Goal: Communication & Community: Participate in discussion

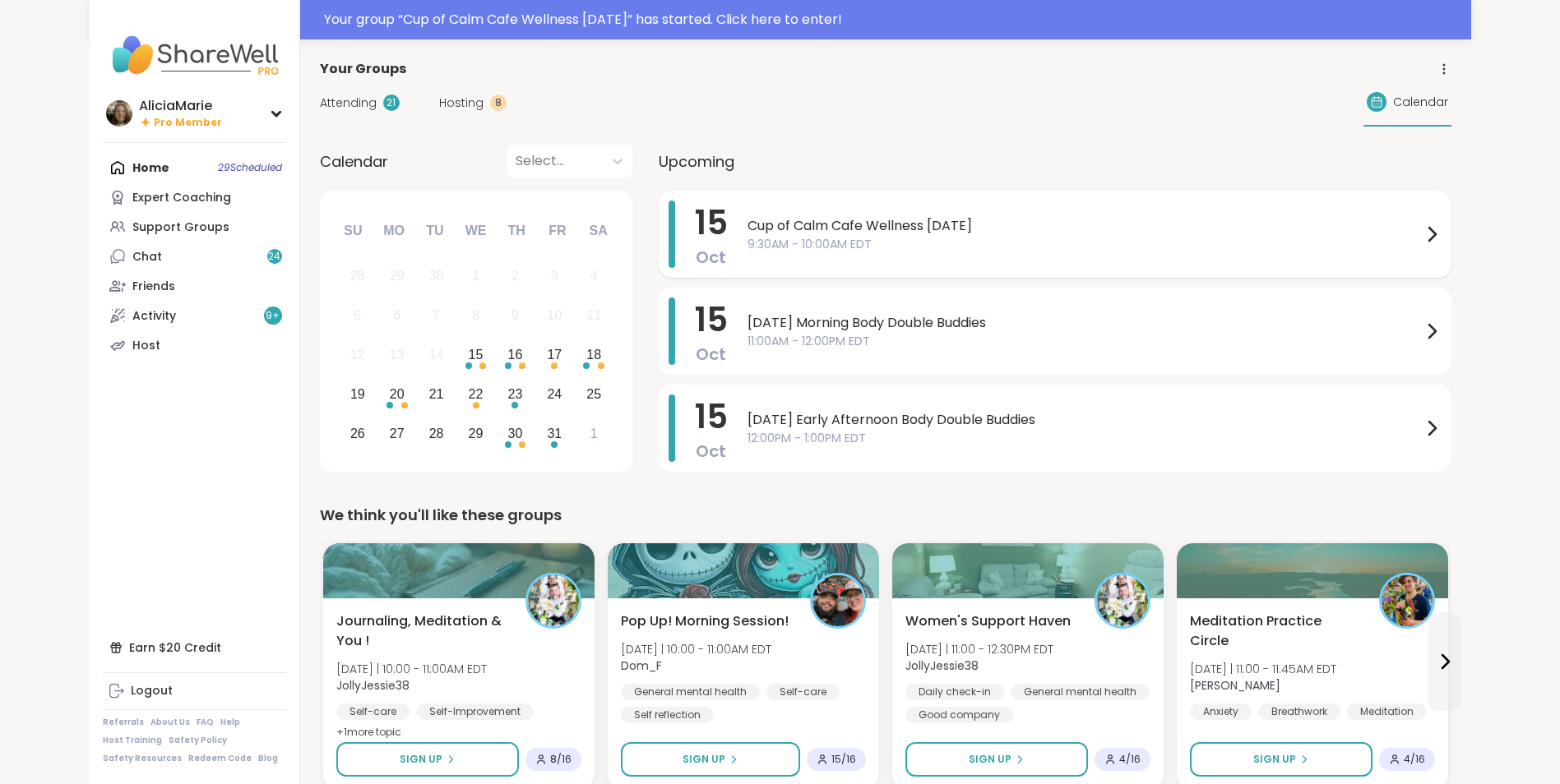
click at [809, 246] on span "9:30AM - 10:00AM EDT" at bounding box center [1085, 244] width 674 height 17
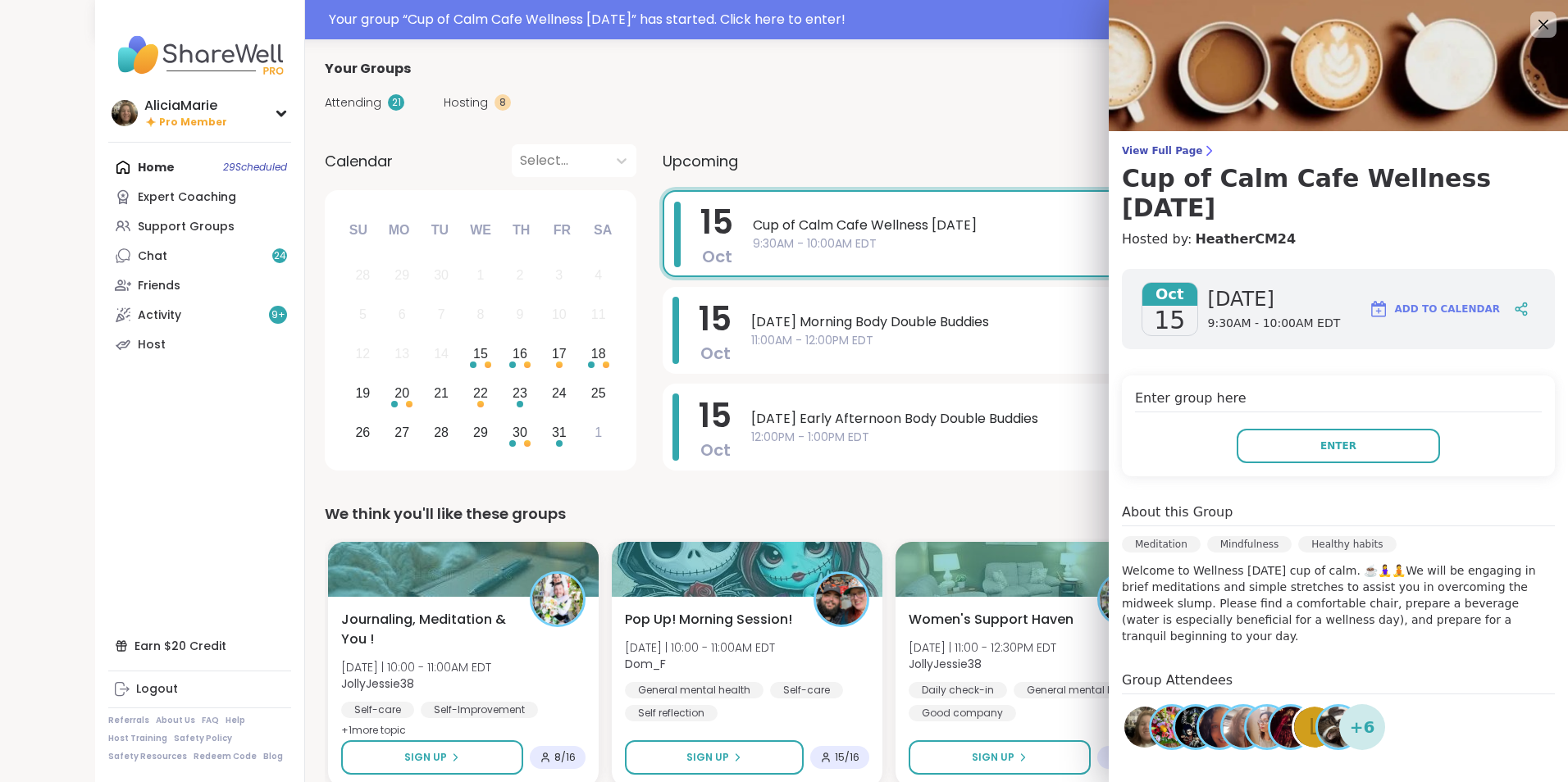
click at [1314, 421] on div "Enter group here Enter" at bounding box center [1337, 426] width 432 height 101
click at [1315, 422] on div "Enter group here Enter" at bounding box center [1337, 426] width 432 height 101
click at [1322, 442] on span "Enter" at bounding box center [1337, 445] width 36 height 14
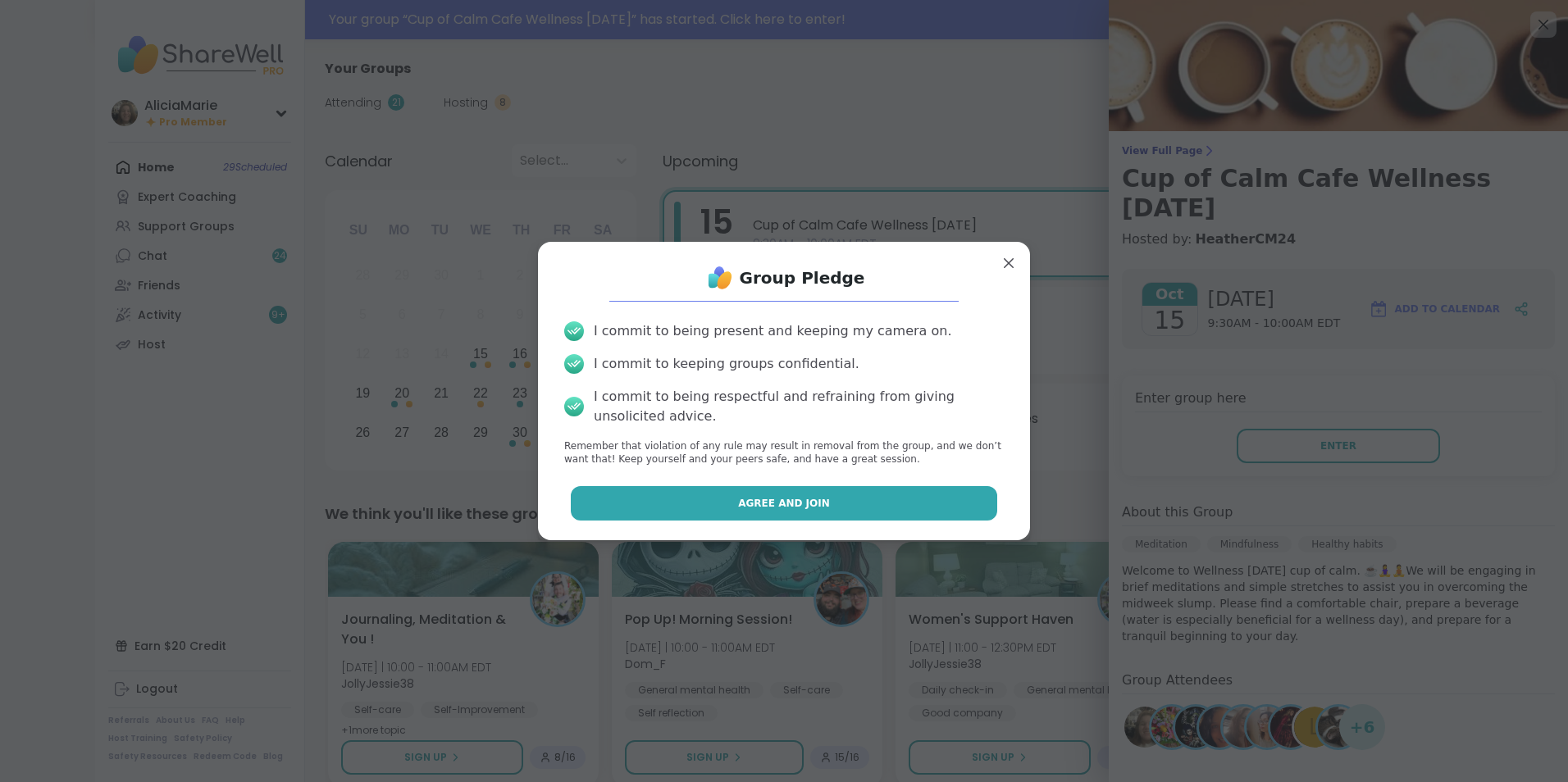
click at [808, 493] on button "Agree and Join" at bounding box center [783, 504] width 427 height 35
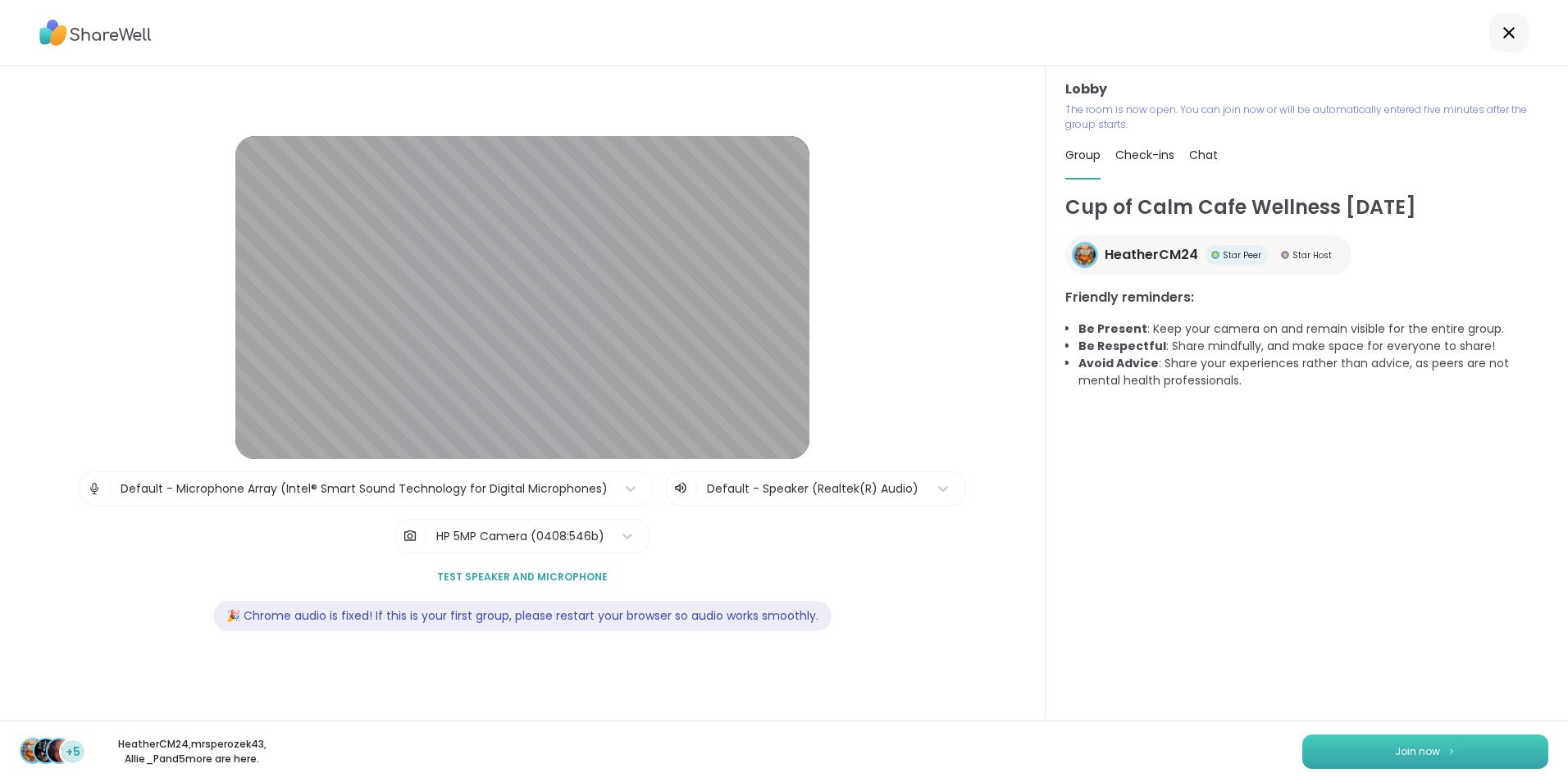
click at [1441, 736] on button "Join now" at bounding box center [1424, 752] width 246 height 35
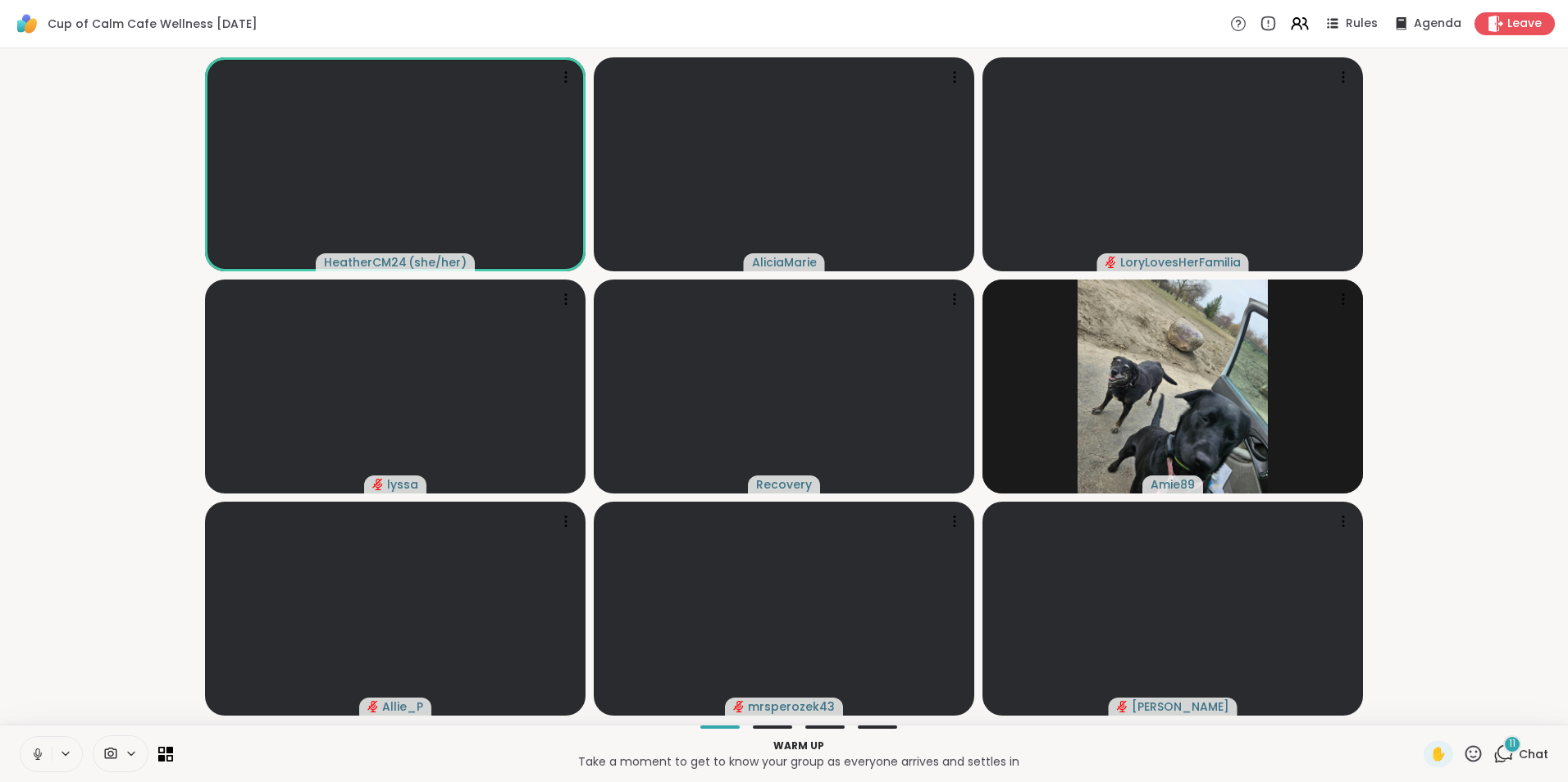
click at [44, 755] on icon at bounding box center [37, 753] width 14 height 14
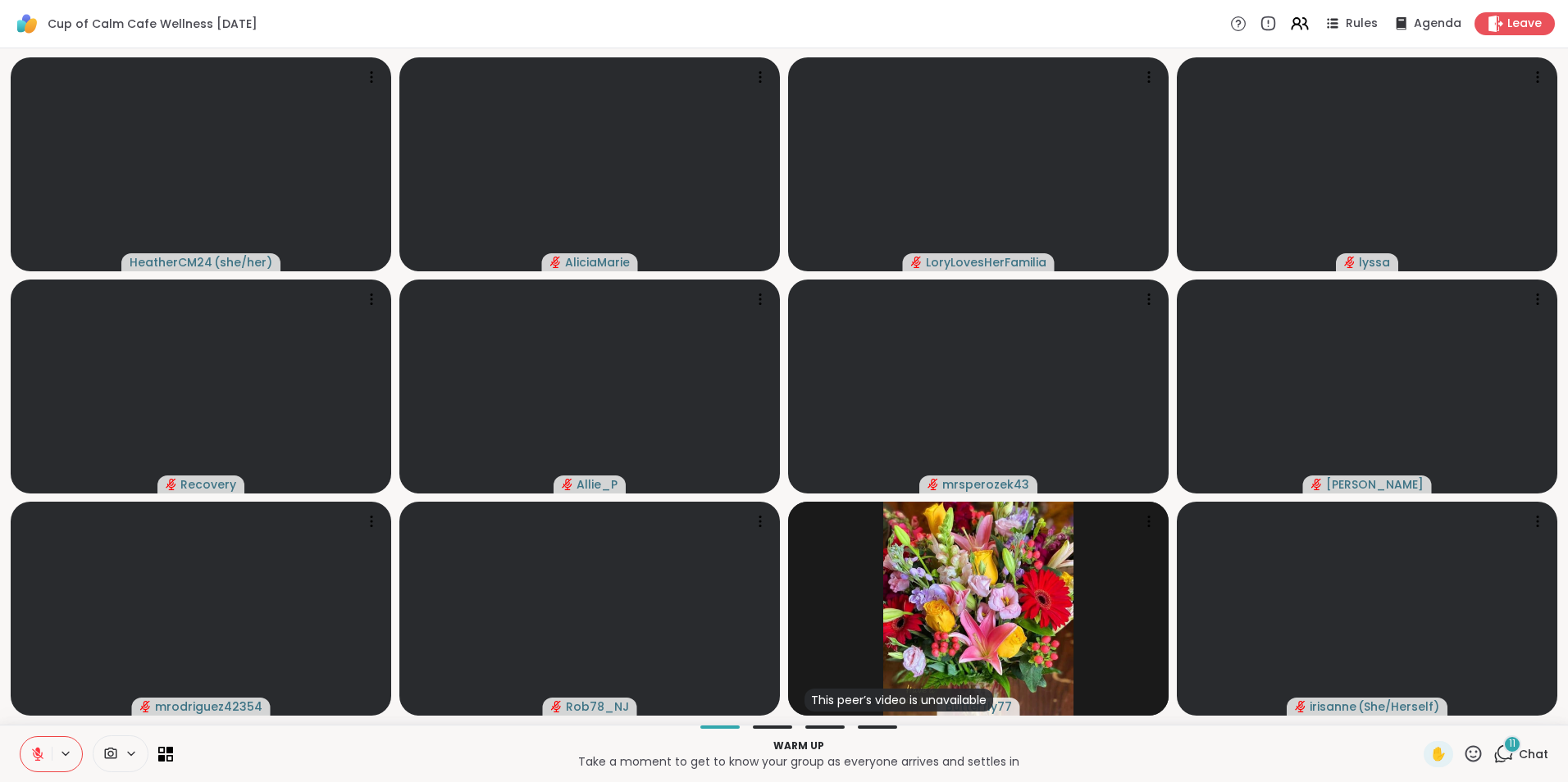
click at [1497, 759] on icon at bounding box center [1503, 753] width 20 height 20
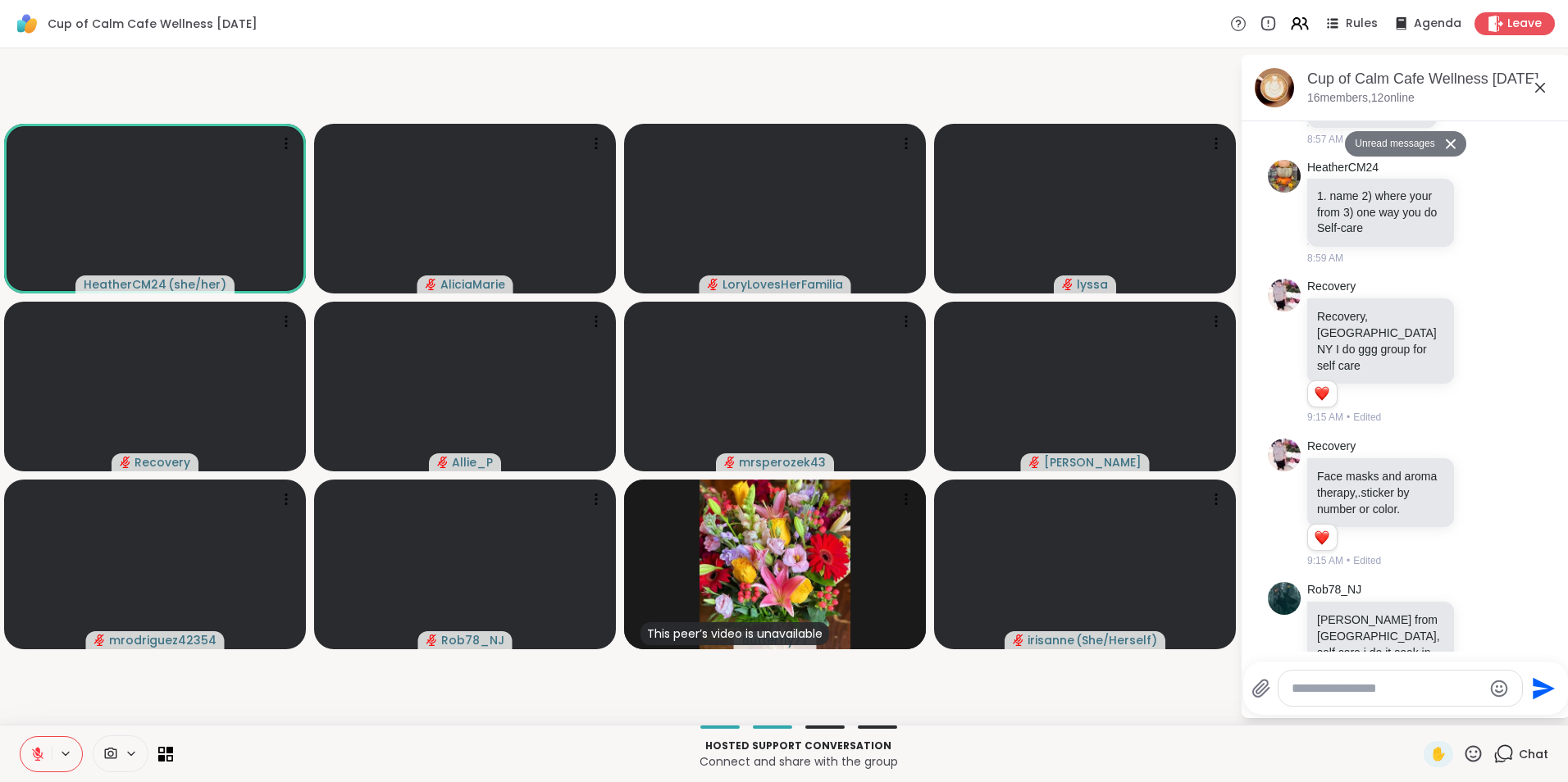
scroll to position [249, 0]
click at [1475, 495] on icon at bounding box center [1481, 501] width 14 height 16
click at [1466, 473] on button "Select Reaction: Heart" at bounding box center [1482, 476] width 33 height 33
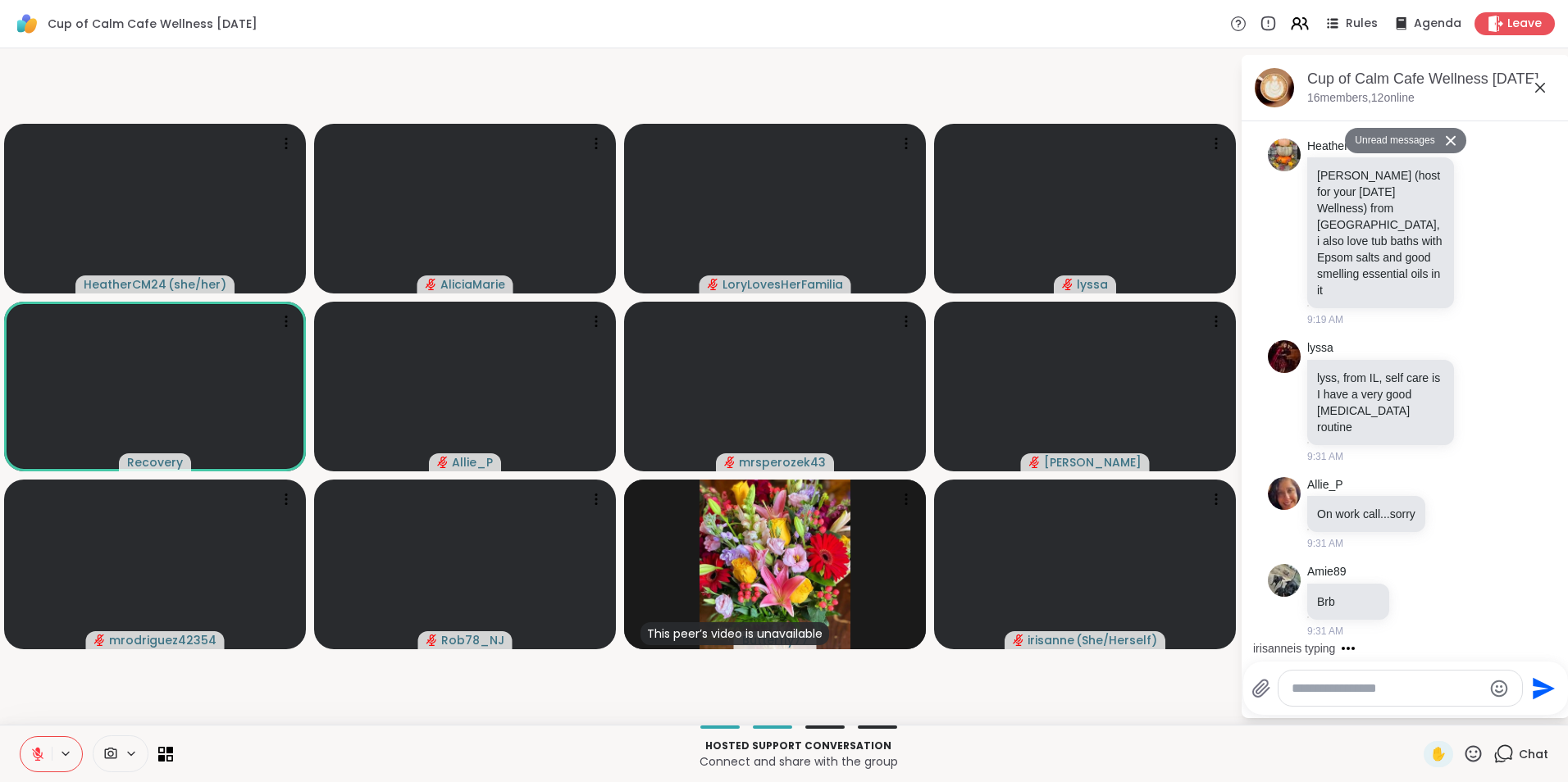
scroll to position [923, 0]
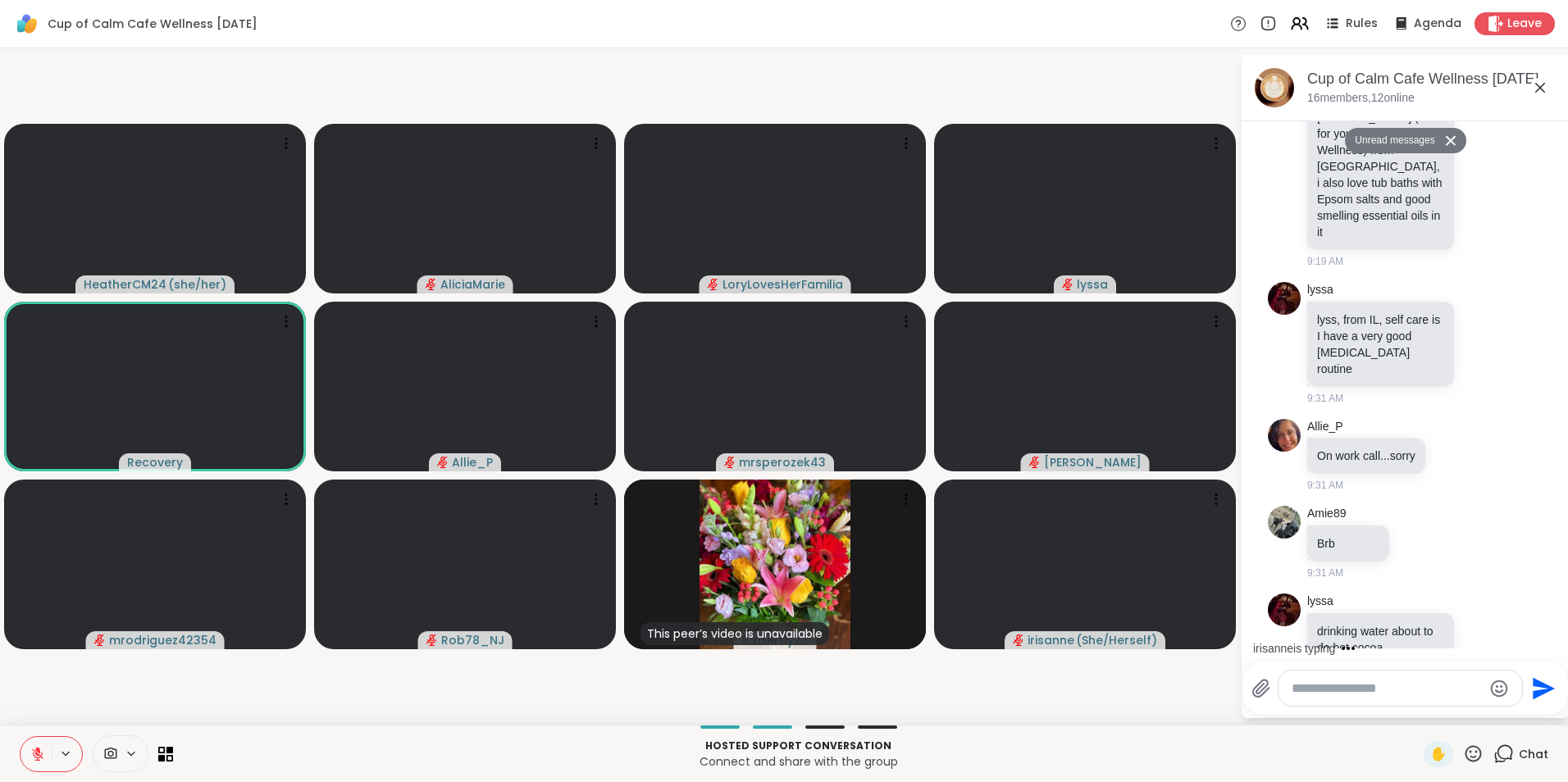
click at [1424, 684] on textarea "Type your message" at bounding box center [1387, 689] width 191 height 16
click at [1418, 695] on textarea "Type your message" at bounding box center [1387, 689] width 191 height 16
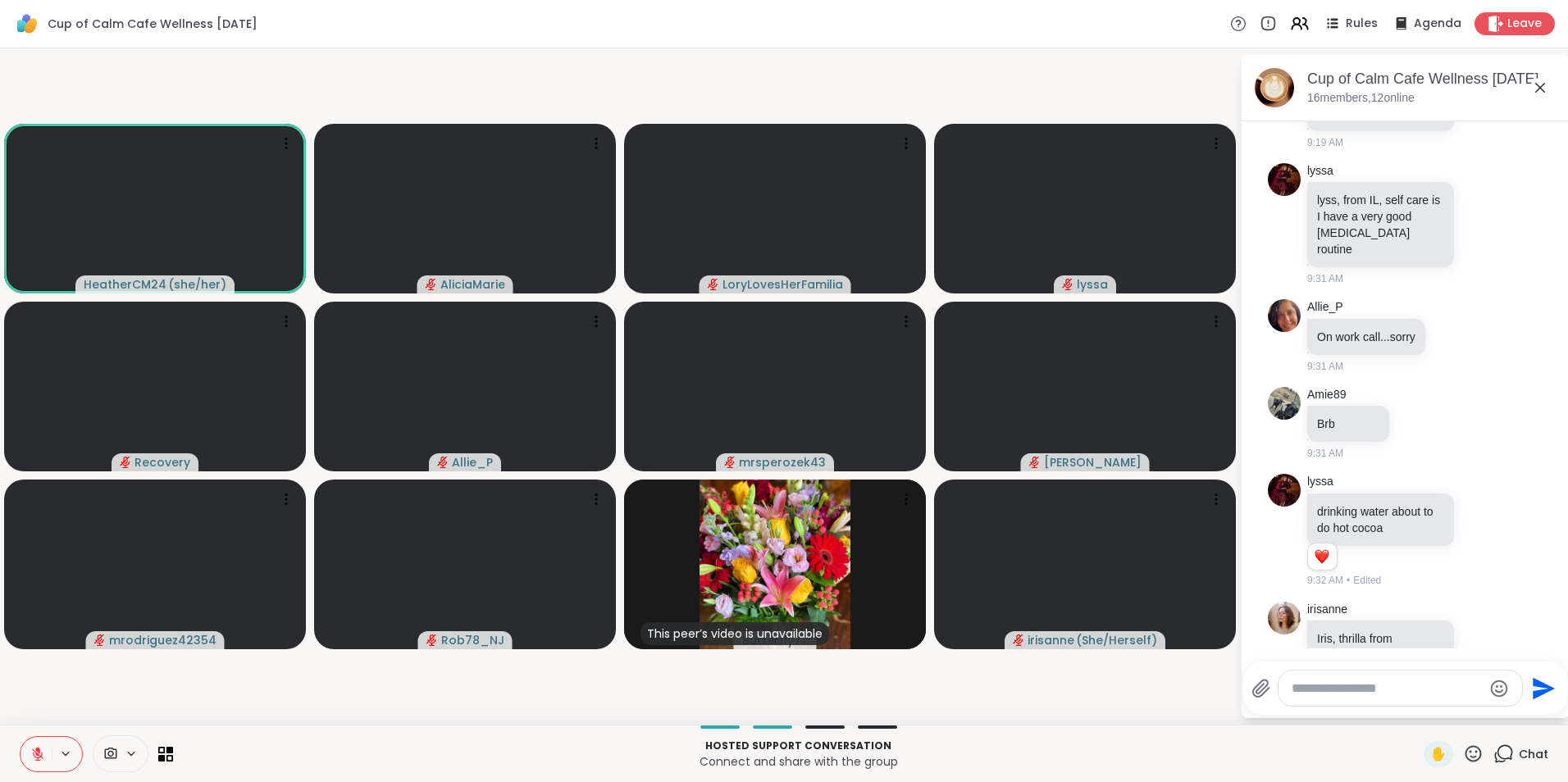
scroll to position [1004, 0]
click at [1420, 692] on textarea "Type your message" at bounding box center [1387, 689] width 191 height 16
click at [1376, 695] on textarea "Type your message" at bounding box center [1387, 689] width 191 height 16
click at [1380, 689] on textarea "Type your message" at bounding box center [1387, 689] width 191 height 16
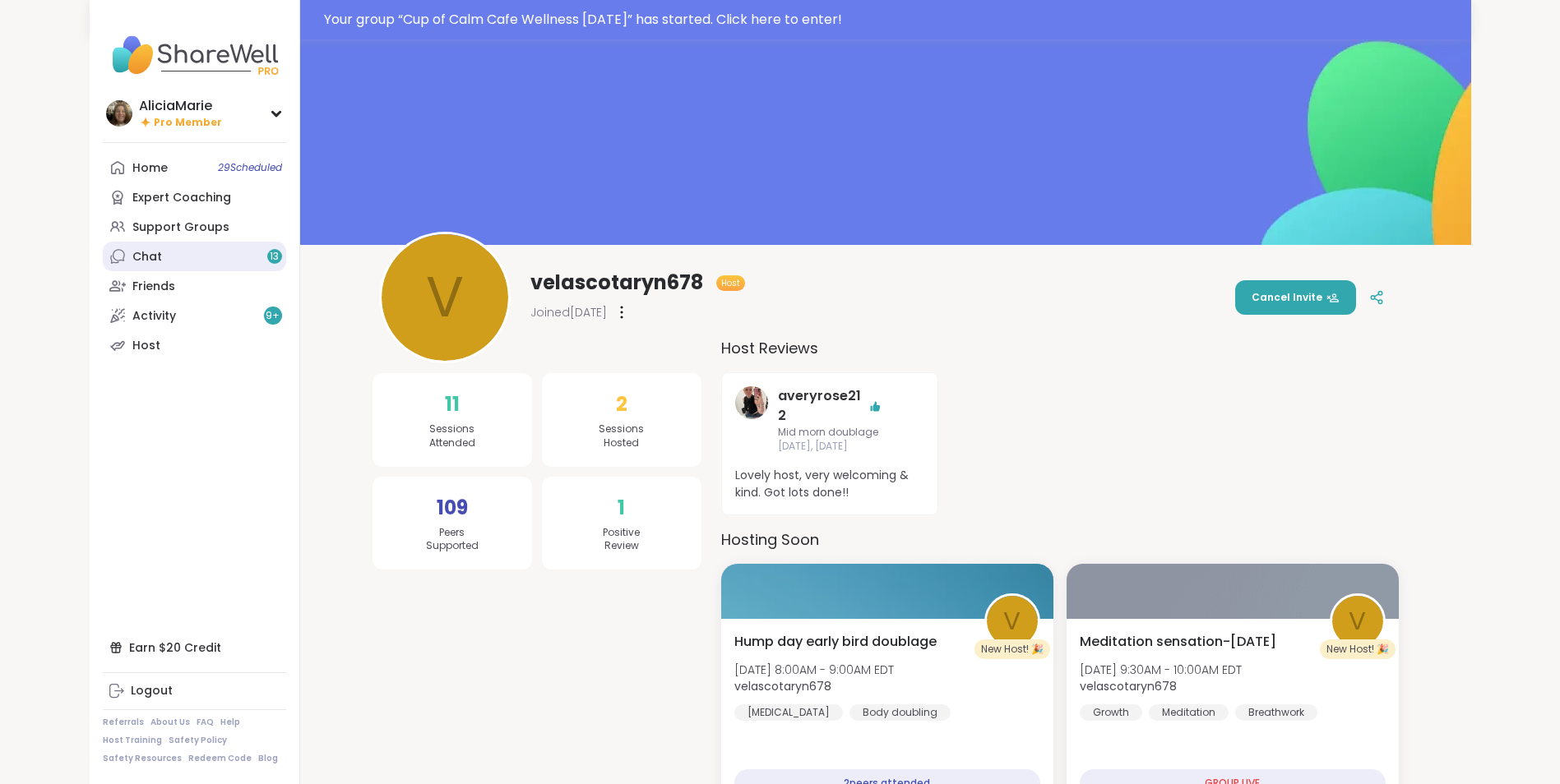
click at [238, 263] on link "Chat 13" at bounding box center [194, 256] width 184 height 30
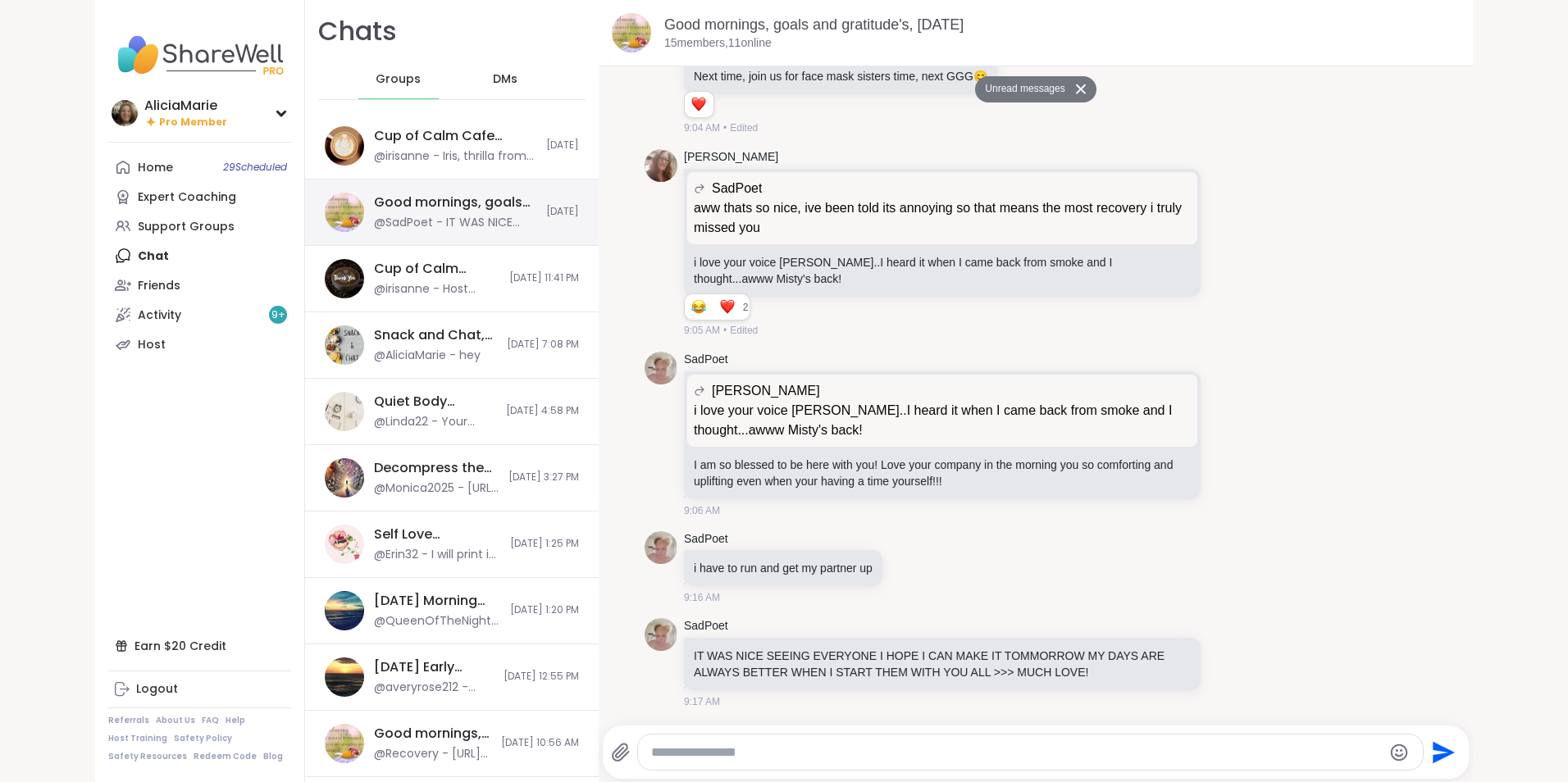
scroll to position [4772, 0]
click at [416, 227] on div "@SadPoet - IT WAS NICE SEEING EVERYONE I HOPE I CAN MAKE IT TOMMORROW MY DAYS A…" at bounding box center [455, 222] width 163 height 16
click at [218, 309] on link "Activity 9 +" at bounding box center [199, 315] width 183 height 30
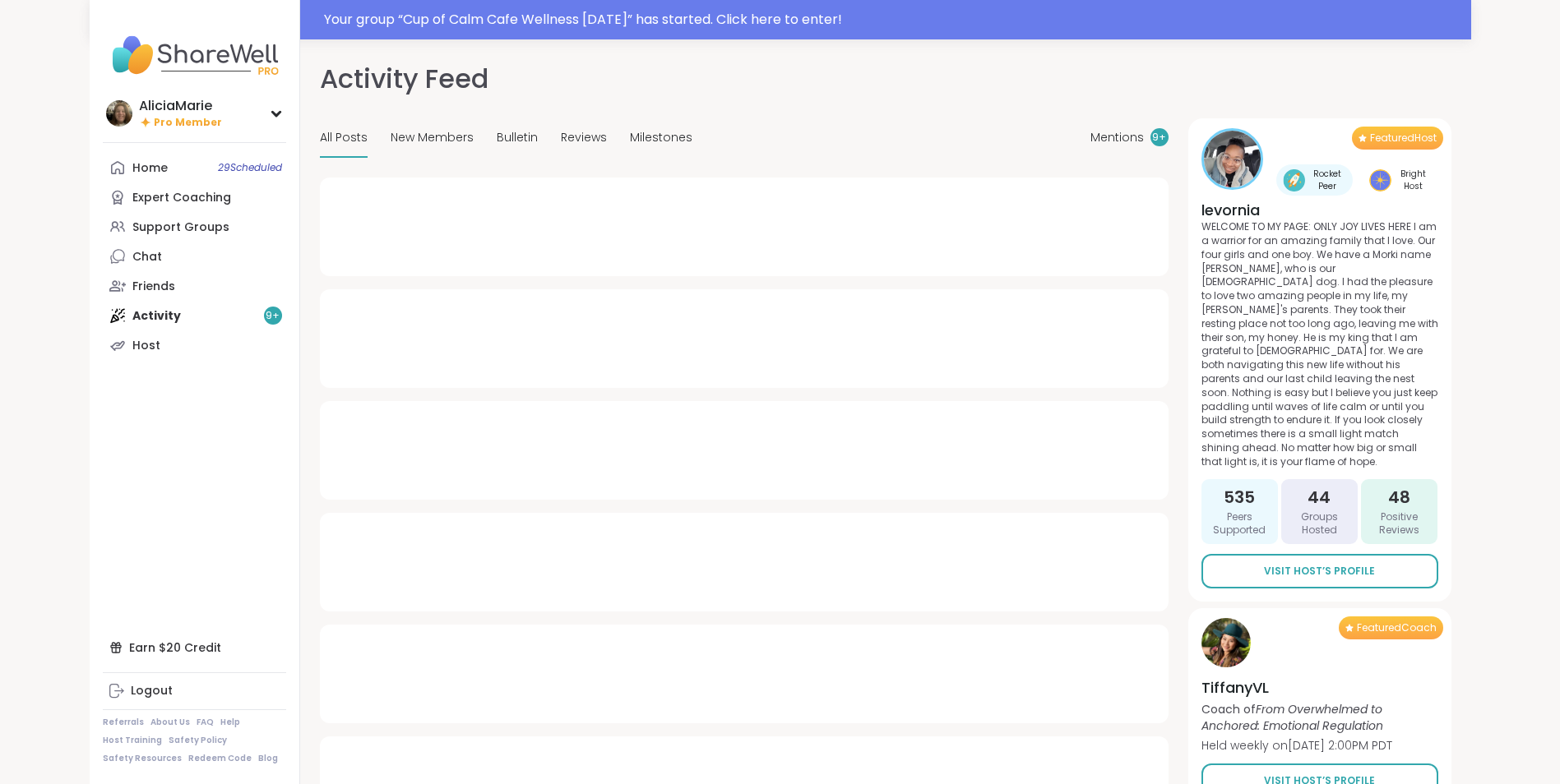
type textarea "*"
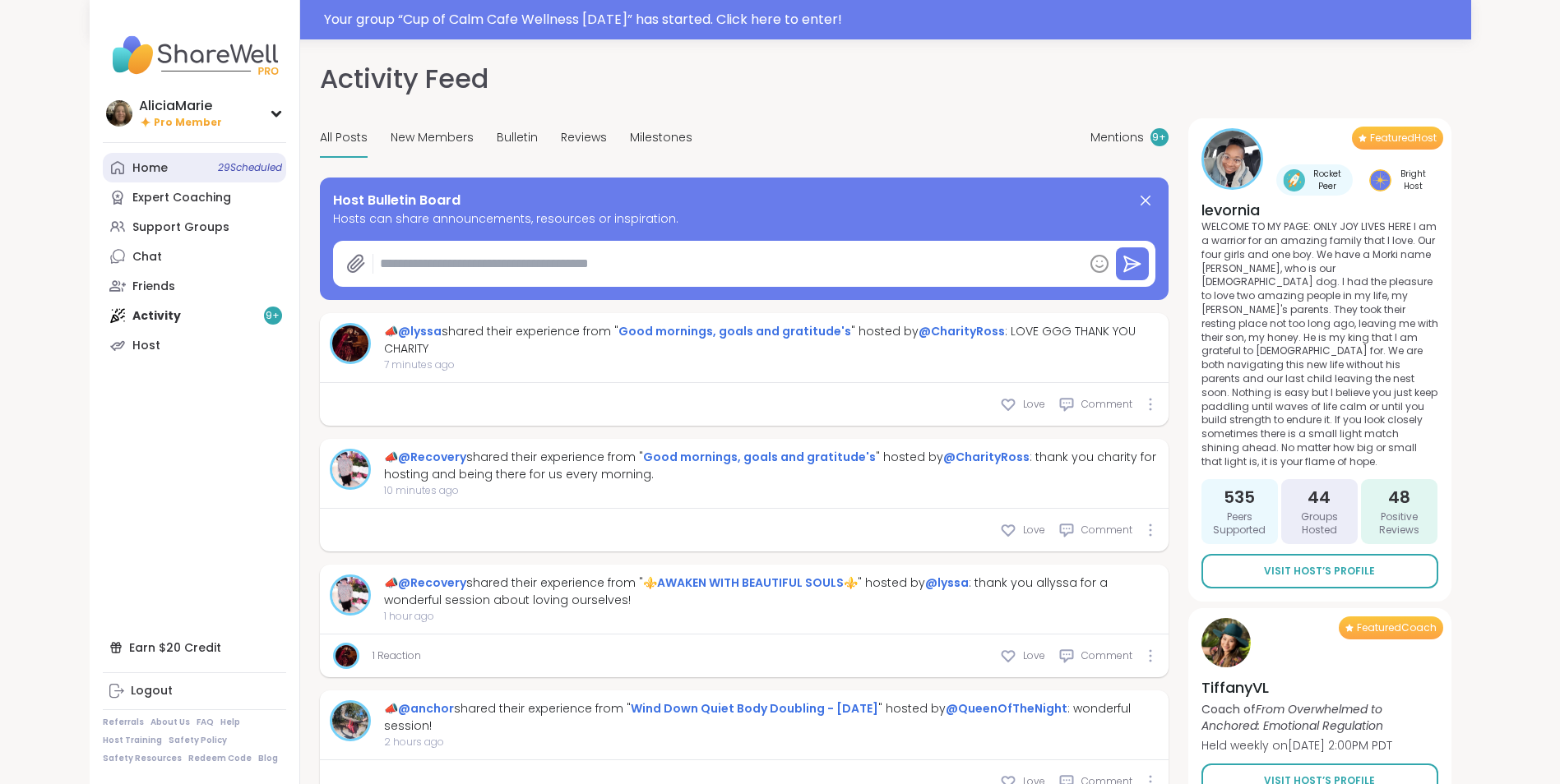
click at [186, 173] on link "Home 29 Scheduled" at bounding box center [194, 167] width 184 height 30
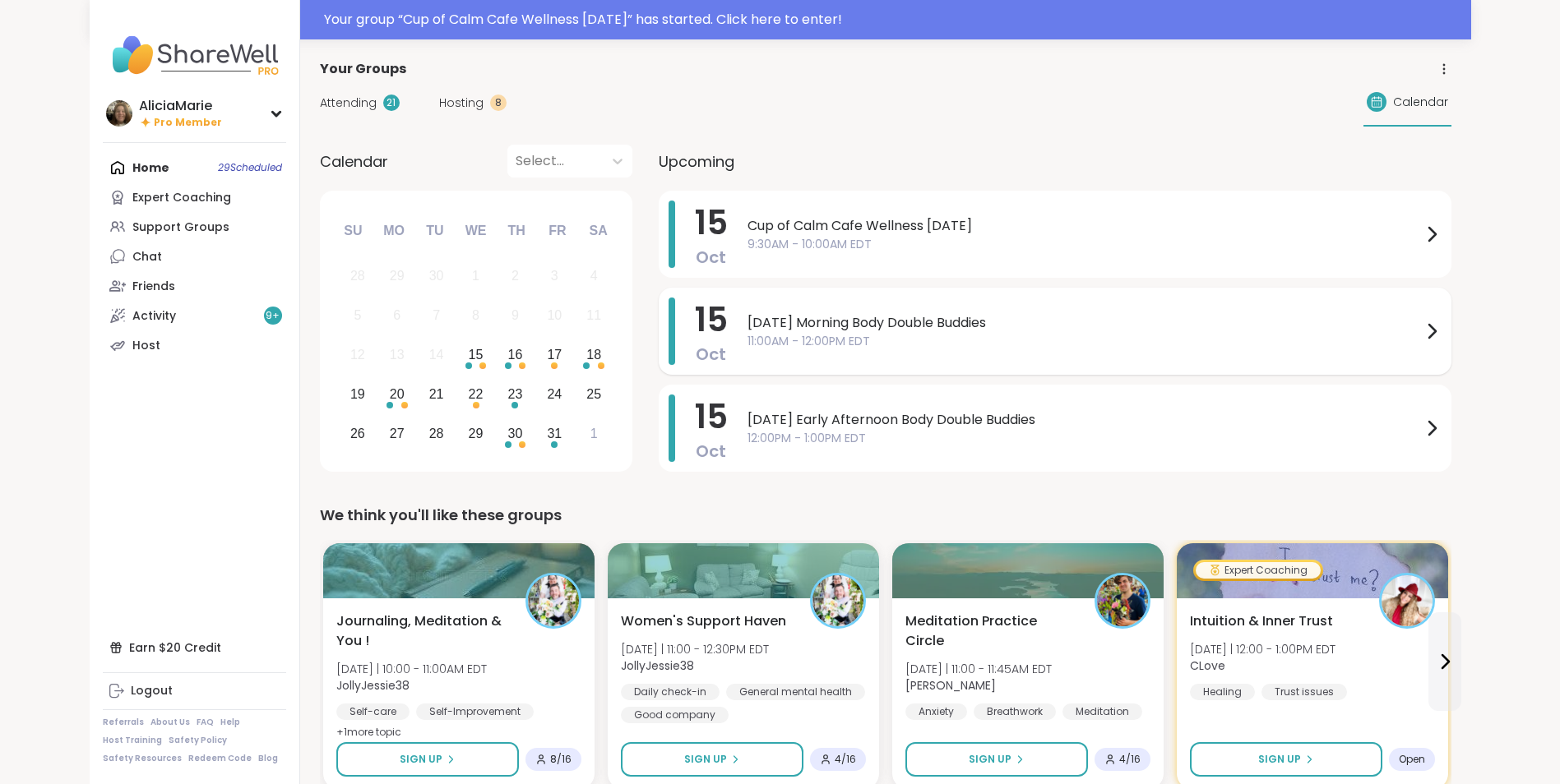
click at [815, 356] on div "[DATE] Morning Body Double Buddies 11:00AM - 12:00PM EDT" at bounding box center [1094, 331] width 694 height 68
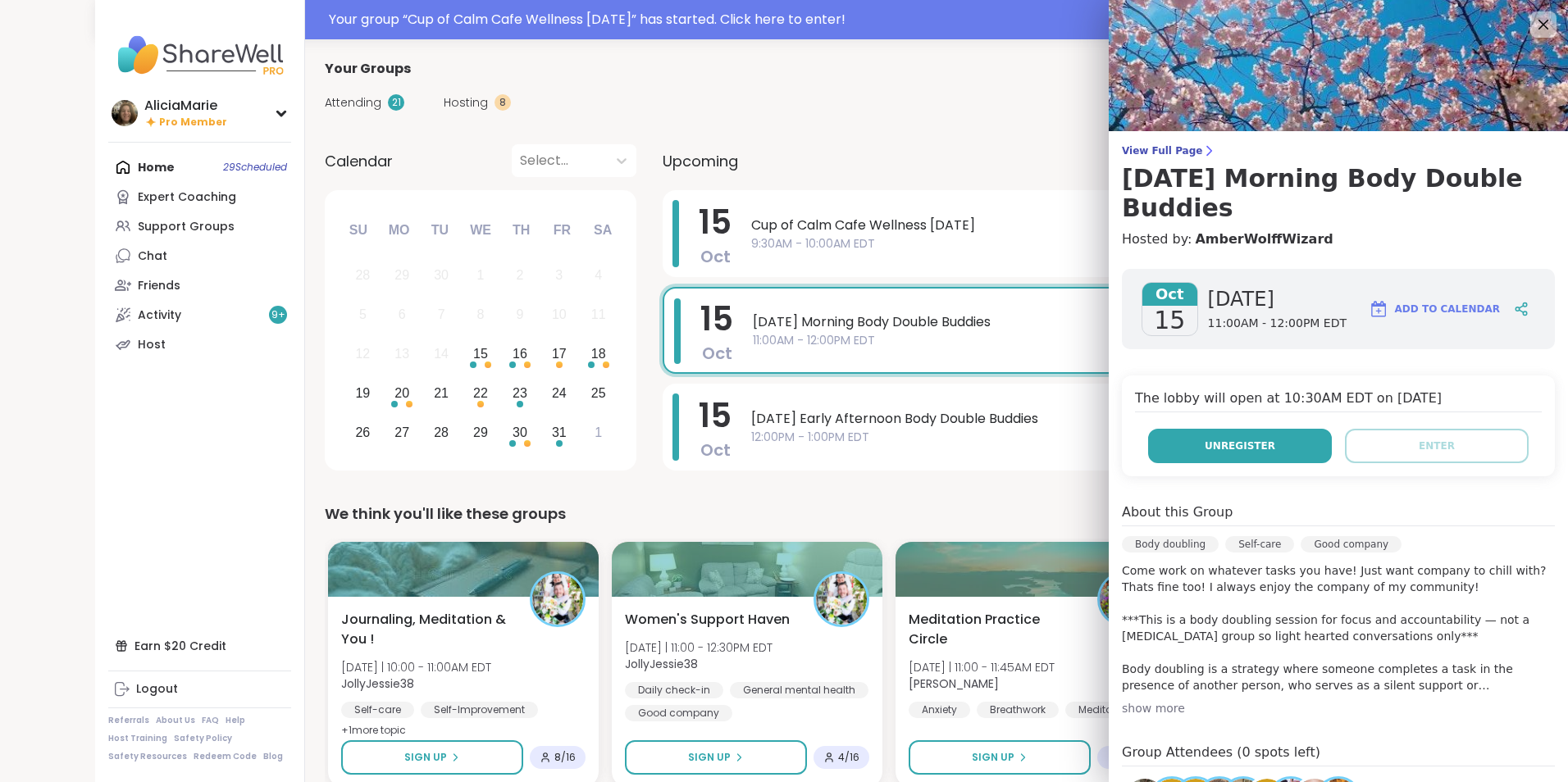
click at [1233, 454] on button "Unregister" at bounding box center [1240, 446] width 184 height 35
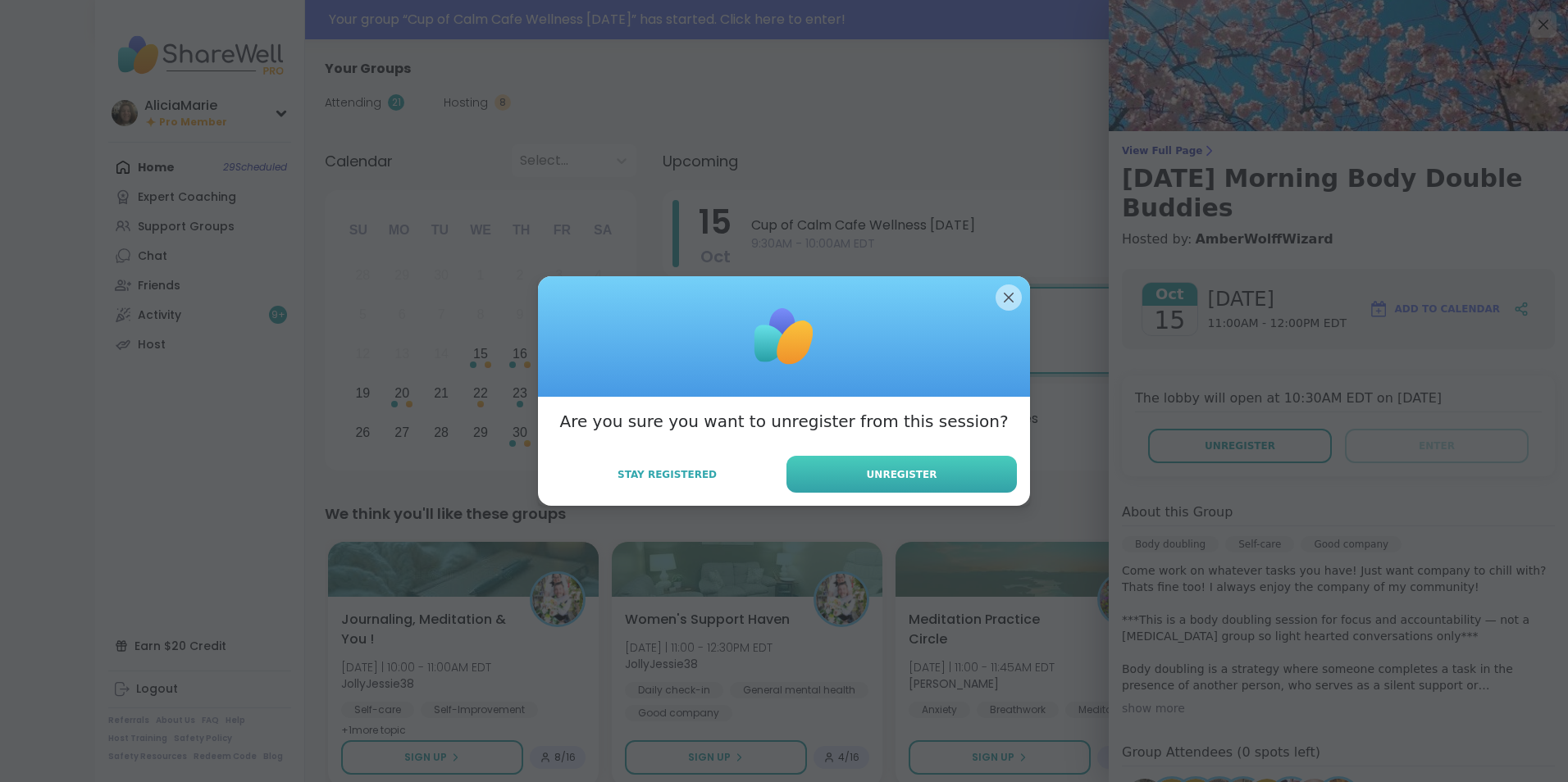
click at [891, 468] on span "Unregister" at bounding box center [902, 474] width 70 height 14
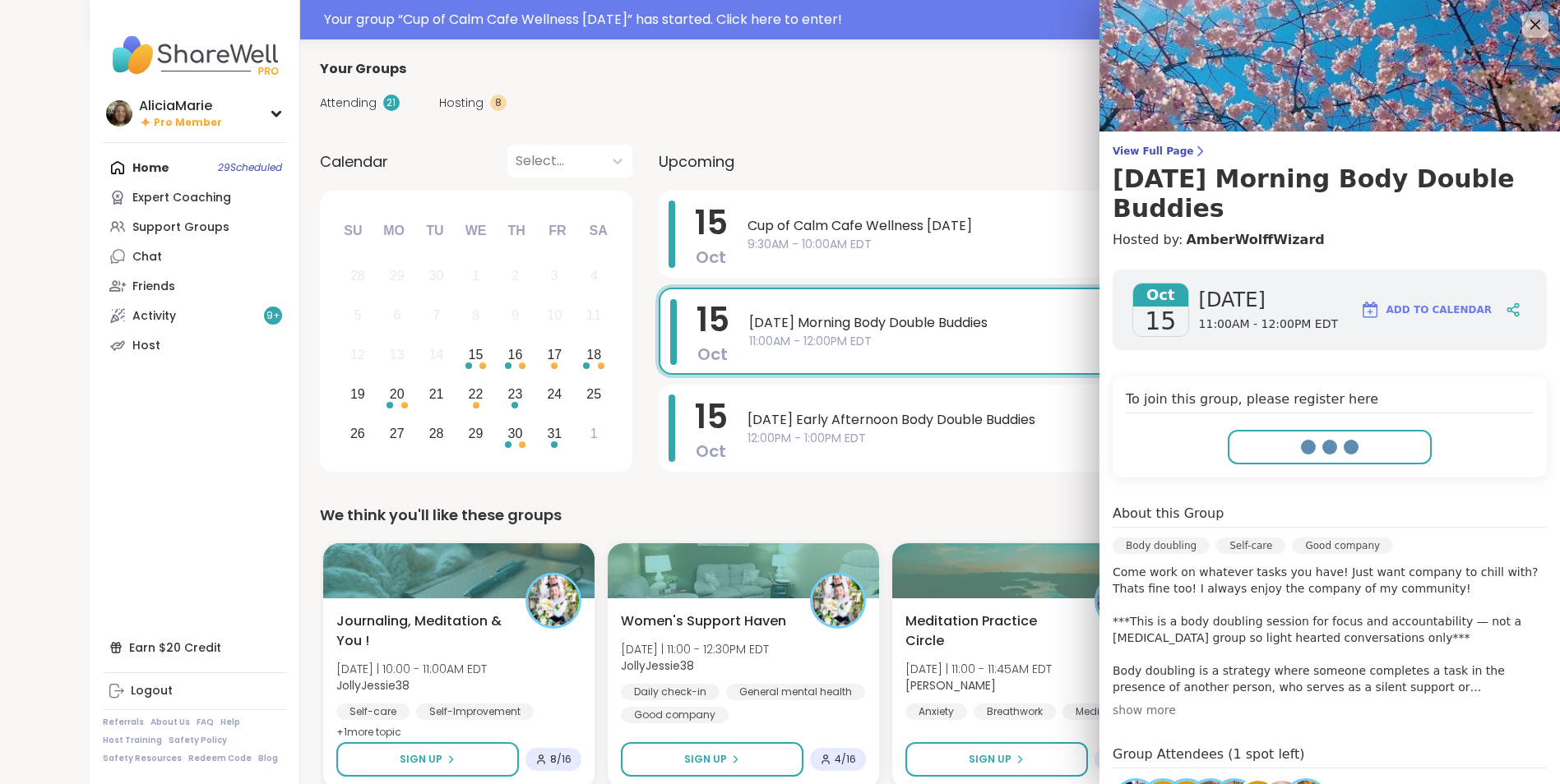
click at [234, 162] on div "Home 29 Scheduled Expert Coaching Support Groups Chat Friends Activity 9 + Host" at bounding box center [194, 256] width 184 height 208
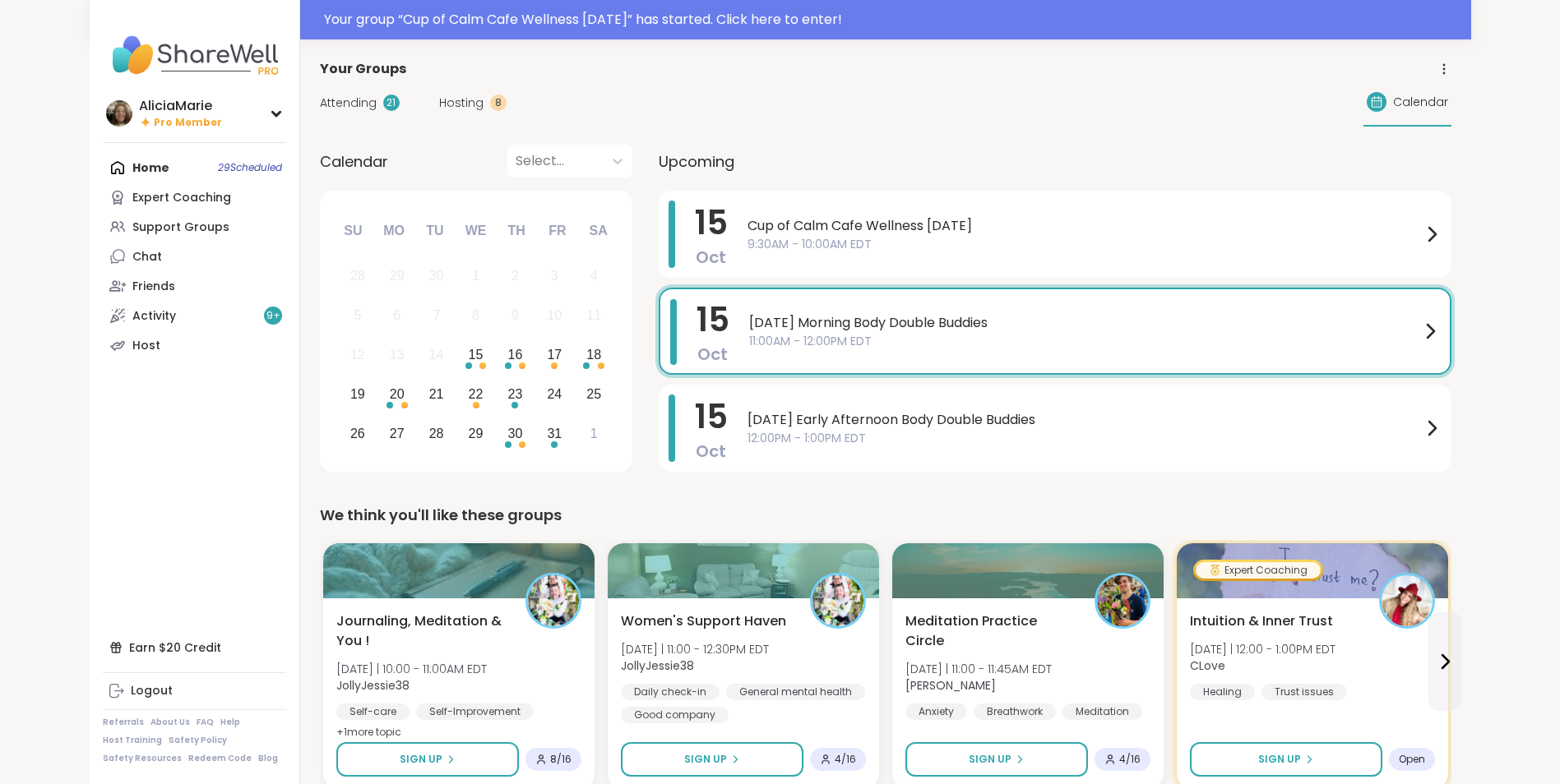
click at [227, 163] on div "Home 29 Scheduled Expert Coaching Support Groups Chat Friends Activity 9 + Host" at bounding box center [194, 256] width 184 height 208
click at [171, 166] on div "Home 28 Scheduled Expert Coaching Support Groups Chat Friends Activity 9 + Host" at bounding box center [194, 256] width 184 height 208
